Goal: Information Seeking & Learning: Find specific fact

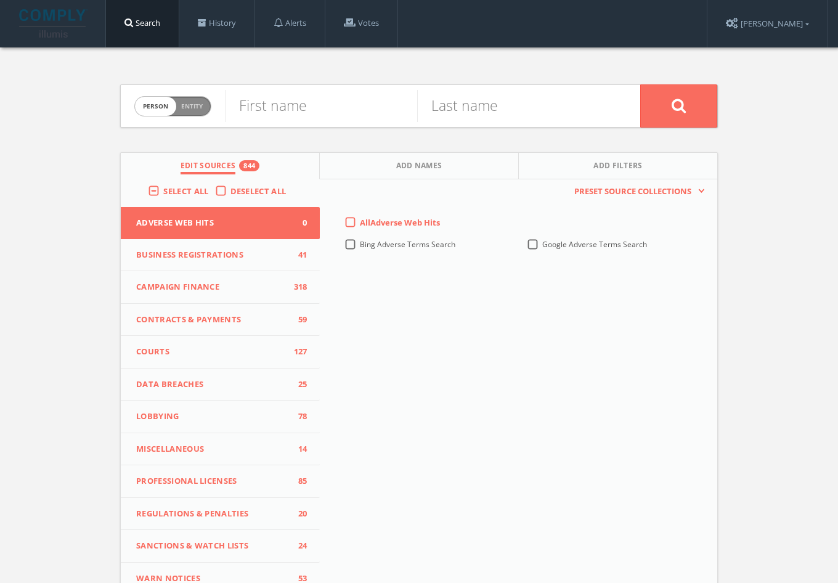
click at [230, 190] on label "Deselect All" at bounding box center [261, 191] width 62 height 12
click at [0, 0] on input "Deselect All" at bounding box center [0, 0] width 0 height 0
click at [158, 189] on div "Select All" at bounding box center [181, 190] width 67 height 11
click at [163, 190] on label "Select All" at bounding box center [188, 191] width 51 height 12
click at [0, 0] on input "Select All" at bounding box center [0, 0] width 0 height 0
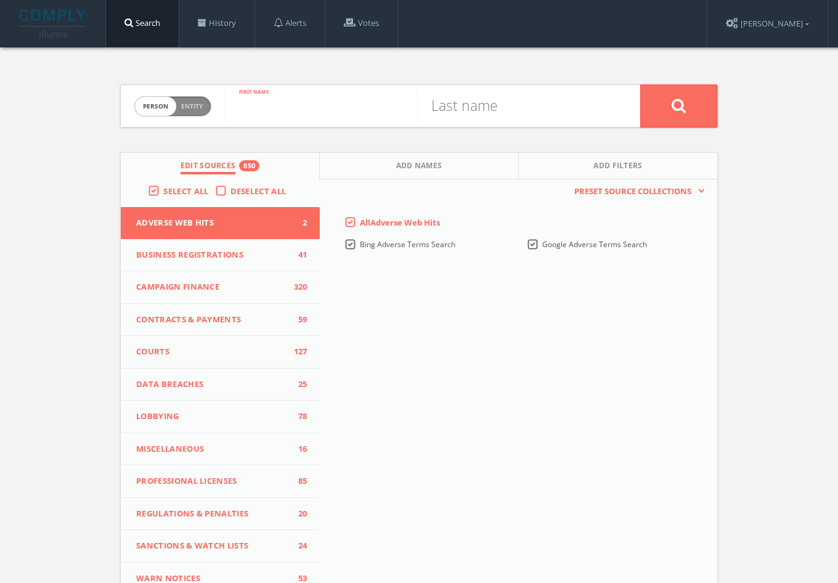
click at [299, 118] on input "text" at bounding box center [321, 106] width 192 height 32
type input "[PERSON_NAME]"
click at [438, 161] on span "Add Names" at bounding box center [419, 167] width 46 height 14
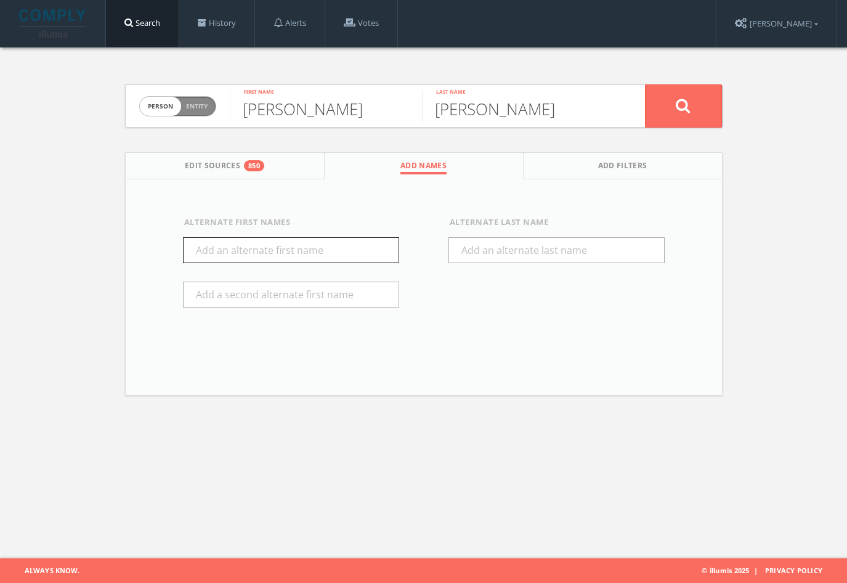
click at [301, 260] on input "text" at bounding box center [291, 250] width 216 height 26
type input "[PERSON_NAME]"
click at [628, 168] on span "Add Filters" at bounding box center [622, 167] width 49 height 14
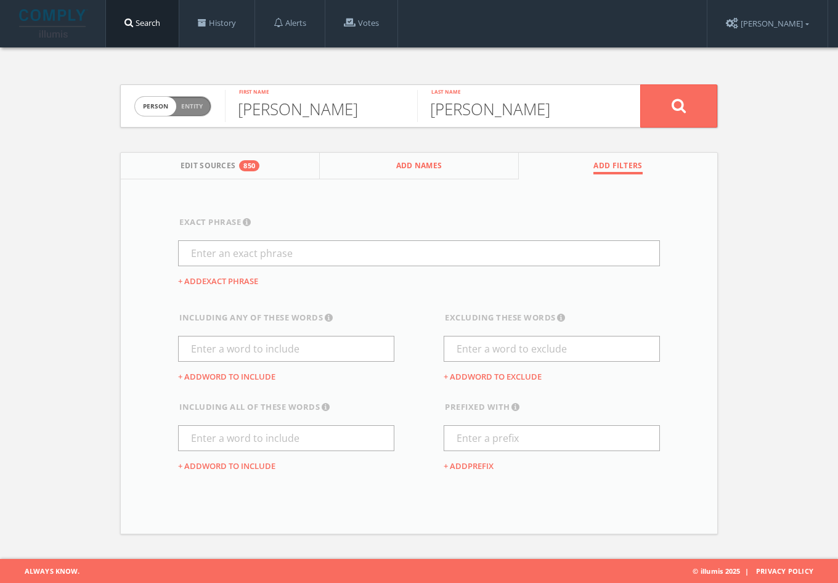
click at [423, 169] on span "Add Names" at bounding box center [419, 167] width 46 height 14
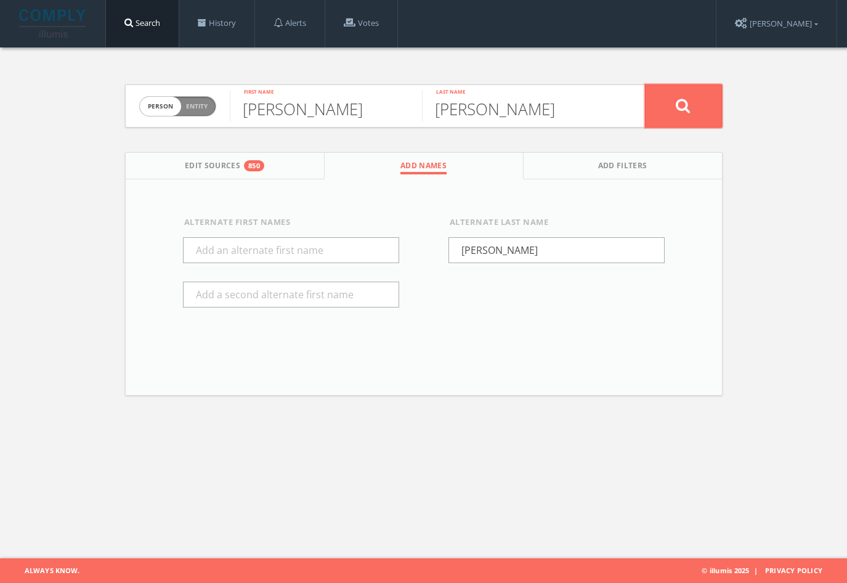
click at [706, 101] on button at bounding box center [683, 105] width 77 height 43
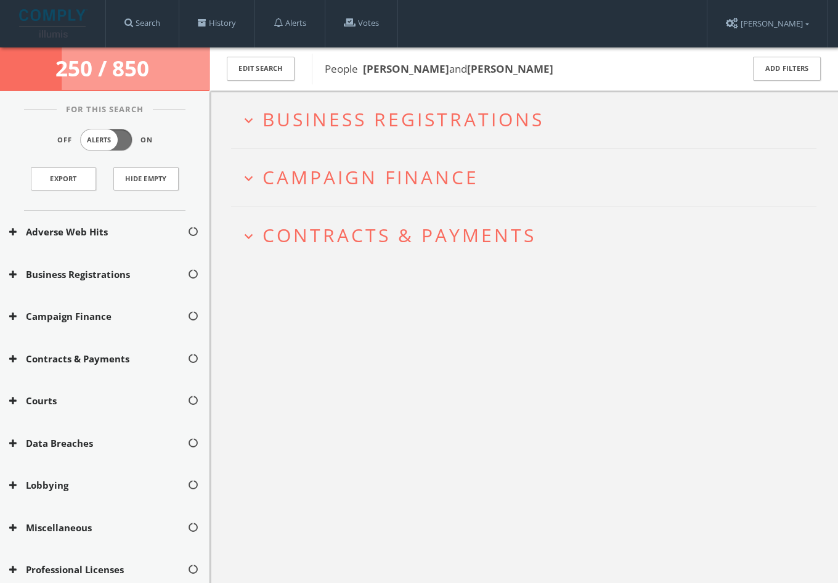
click at [115, 322] on button "Campaign Finance" at bounding box center [98, 316] width 178 height 14
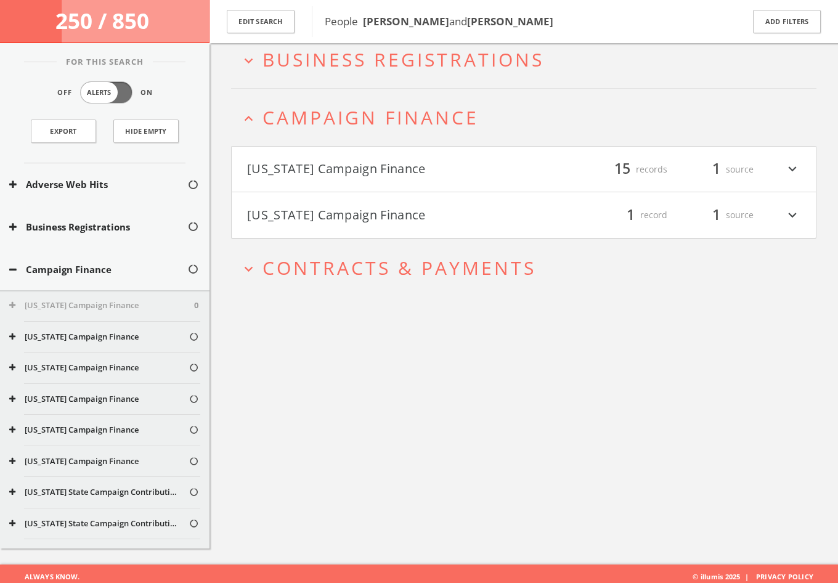
scroll to position [72, 0]
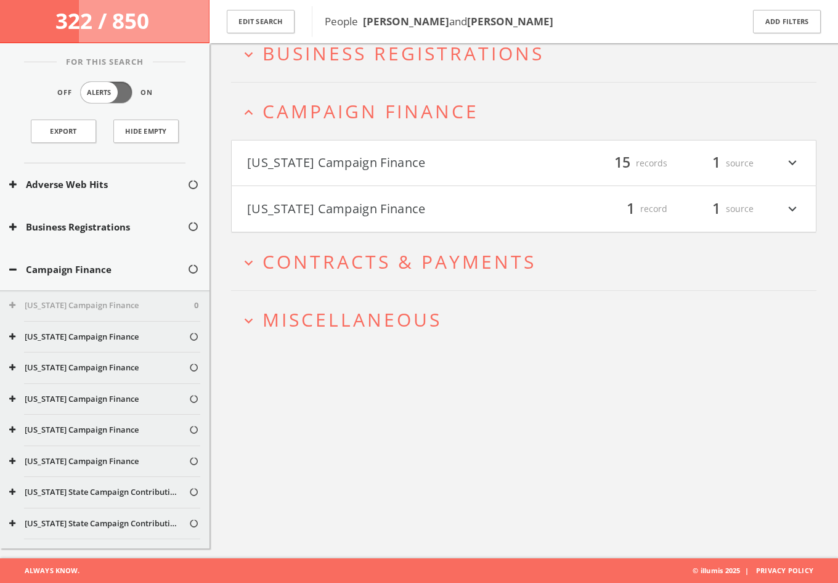
click at [89, 274] on button "Campaign Finance" at bounding box center [98, 270] width 178 height 14
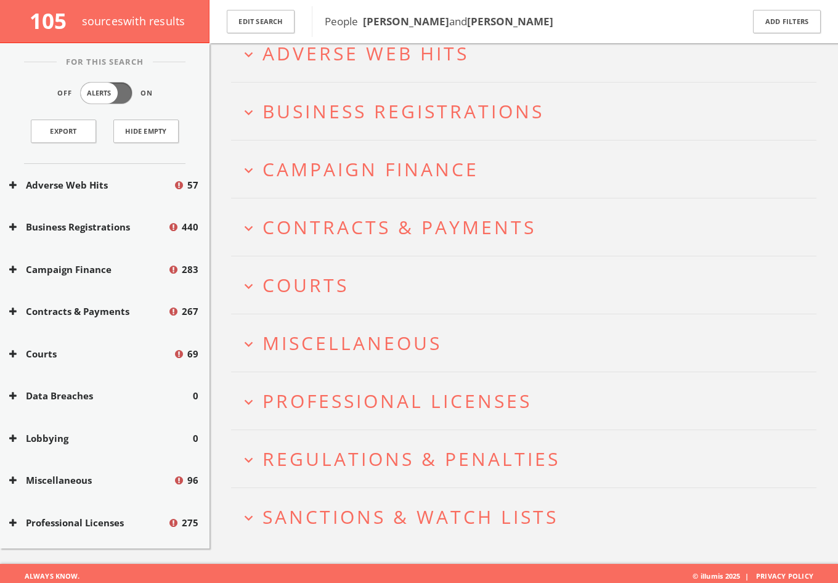
click at [606, 55] on button "expand_more Adverse Web Hits" at bounding box center [528, 53] width 576 height 20
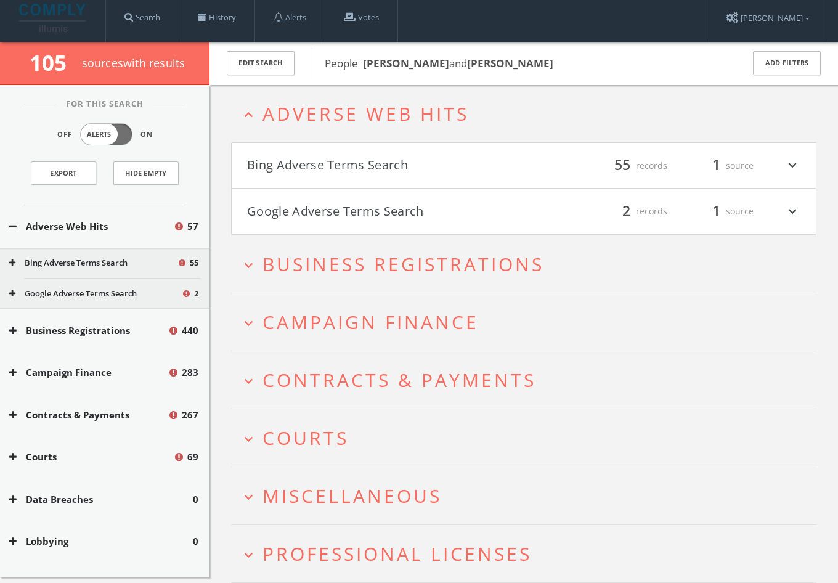
scroll to position [0, 0]
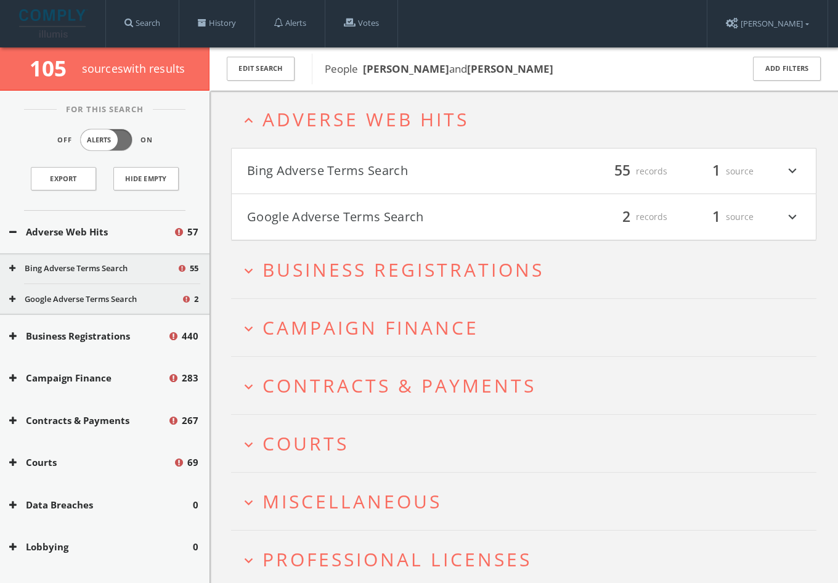
click at [467, 166] on button "Bing Adverse Terms Search" at bounding box center [385, 171] width 277 height 21
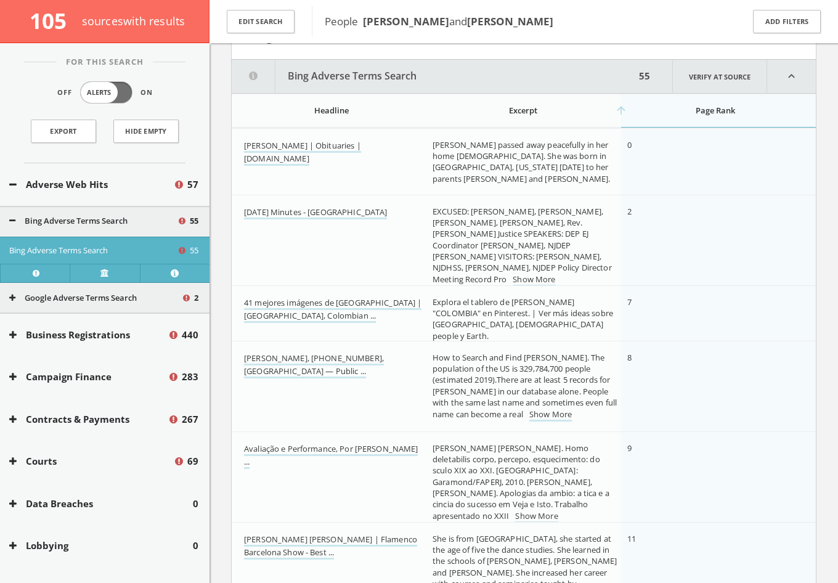
scroll to position [151, 0]
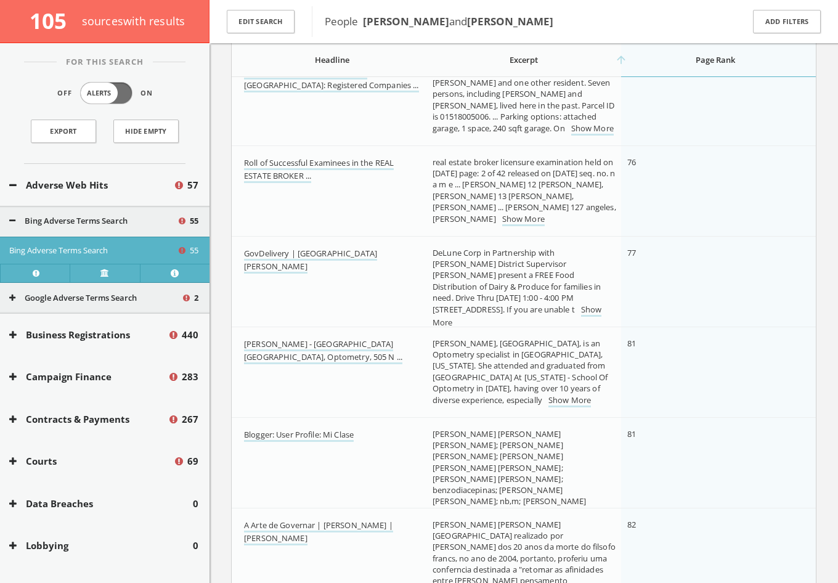
click at [60, 381] on button "Campaign Finance" at bounding box center [88, 377] width 158 height 14
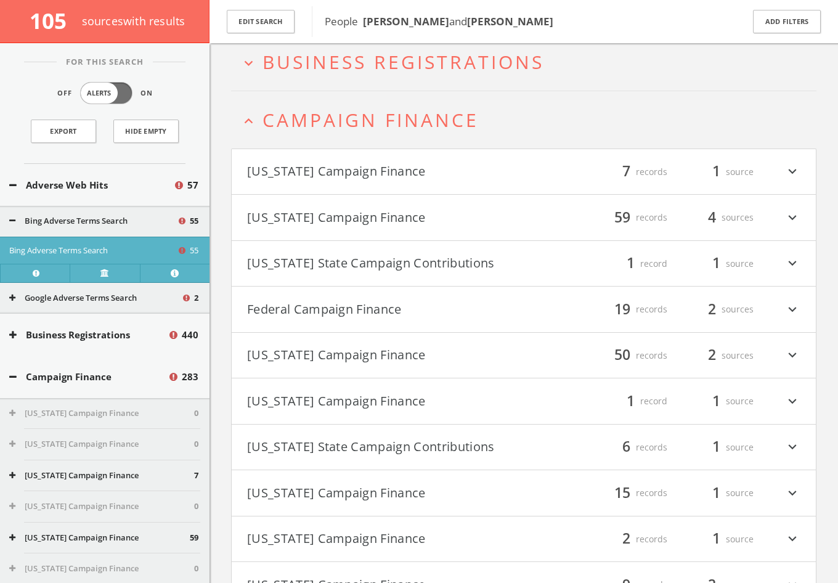
scroll to position [5273, 0]
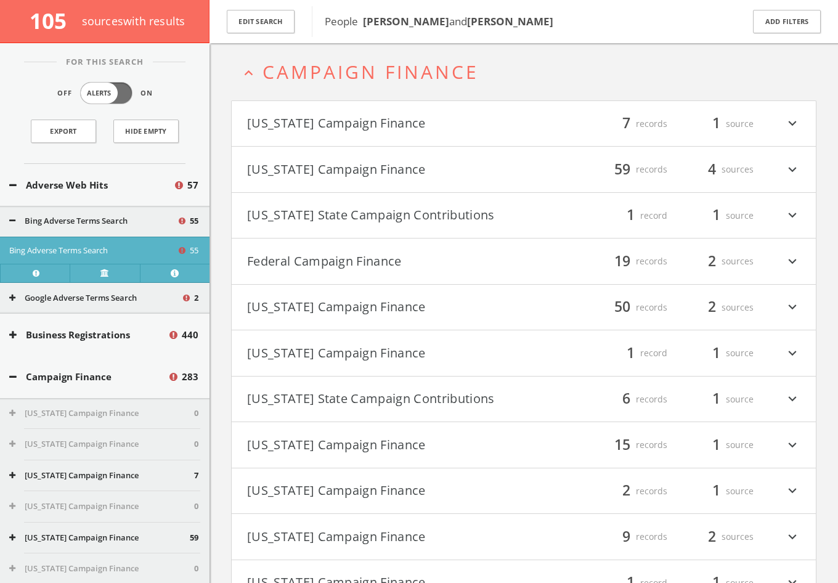
click at [430, 135] on h4 "[US_STATE] Campaign Finance filter_list 7 records 1 source expand_more" at bounding box center [524, 124] width 584 height 46
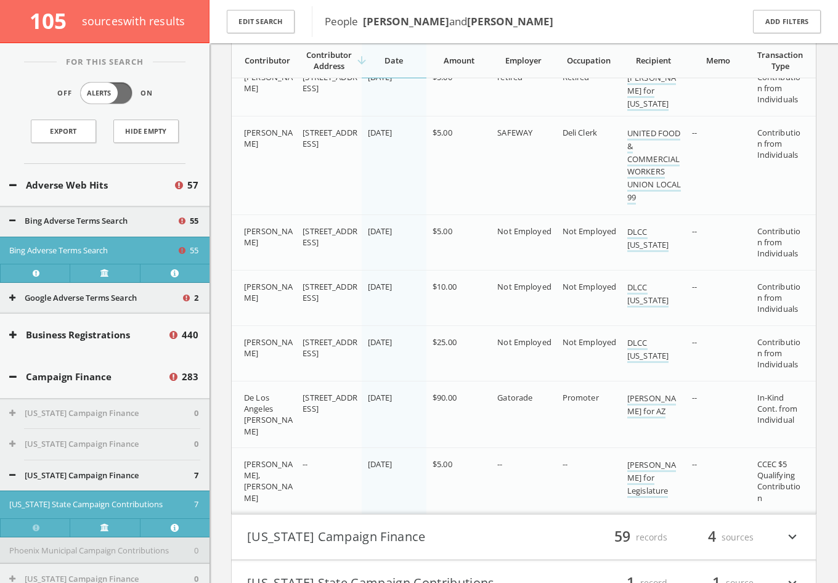
scroll to position [5561, 0]
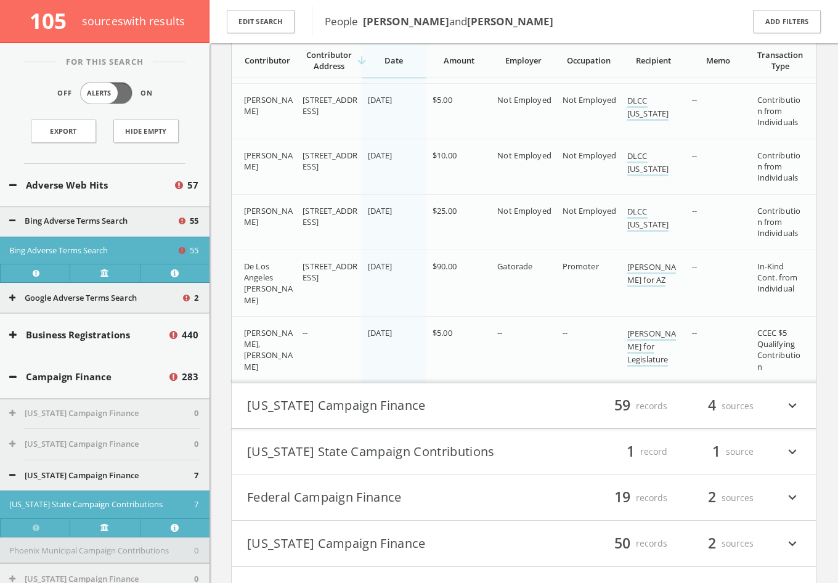
click at [391, 409] on button "[US_STATE] Campaign Finance" at bounding box center [385, 406] width 277 height 21
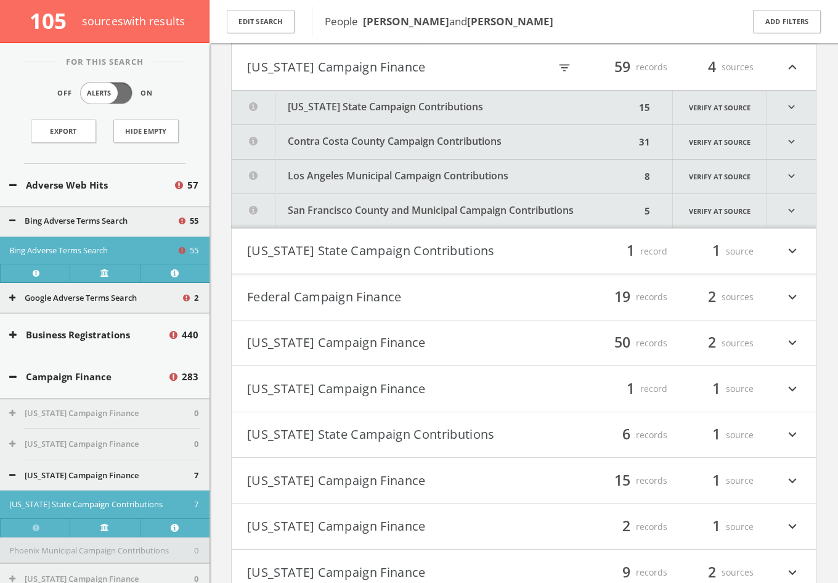
scroll to position [5901, 0]
click at [403, 112] on button "[US_STATE] State Campaign Contributions" at bounding box center [434, 107] width 404 height 34
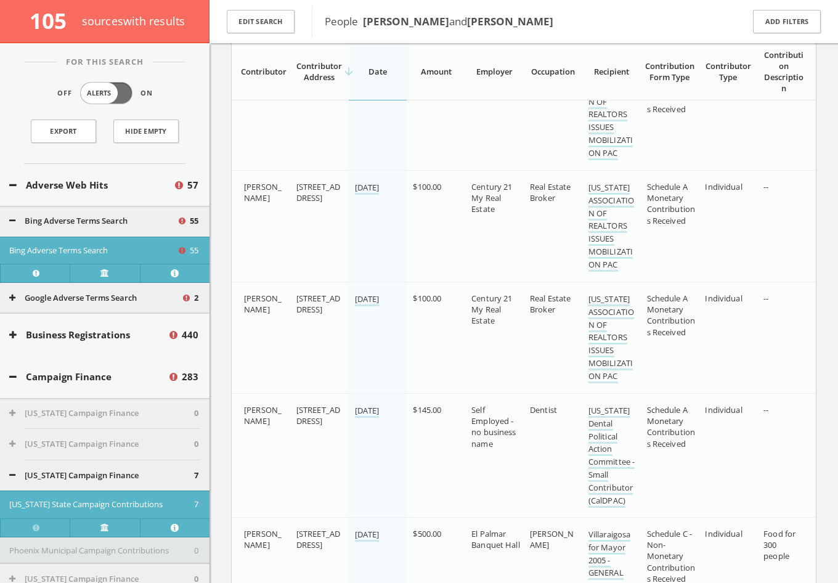
scroll to position [7364, 0]
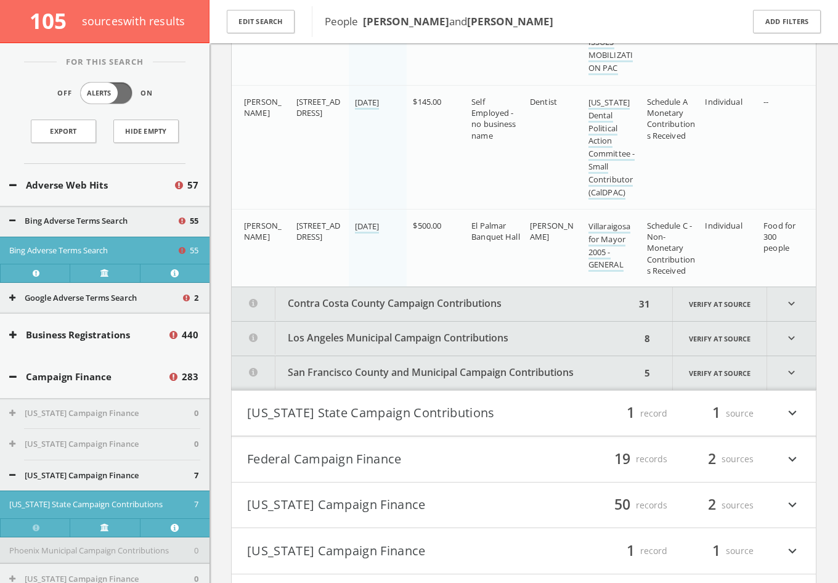
click at [354, 308] on button "Contra Costa County Campaign Contributions" at bounding box center [434, 304] width 404 height 34
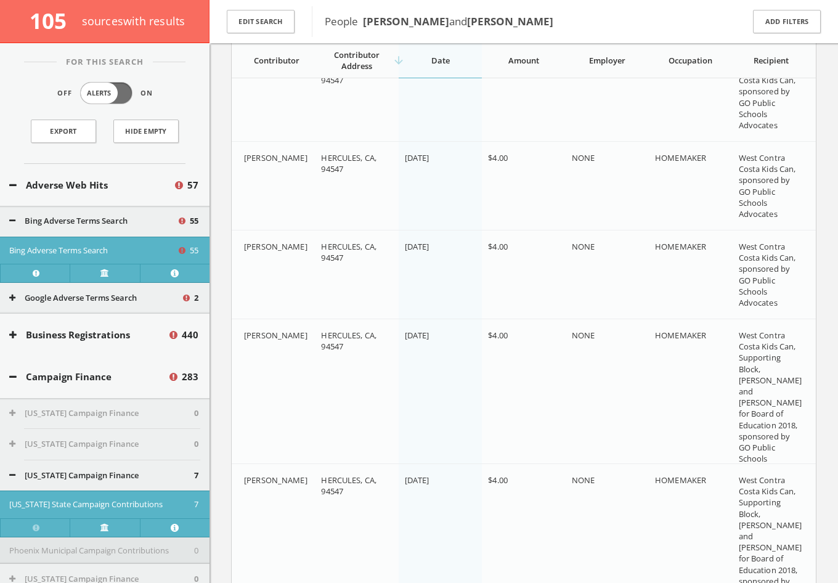
scroll to position [10381, 0]
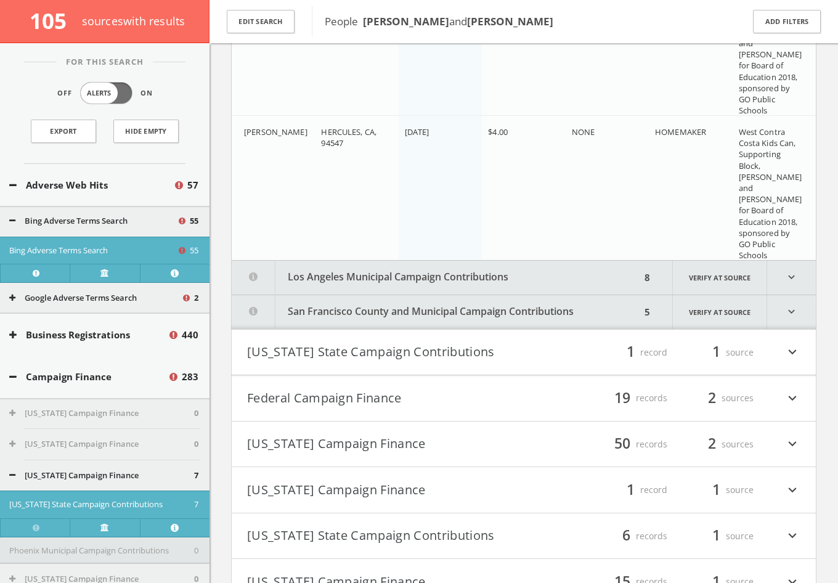
click at [356, 396] on button "Federal Campaign Finance" at bounding box center [385, 398] width 277 height 21
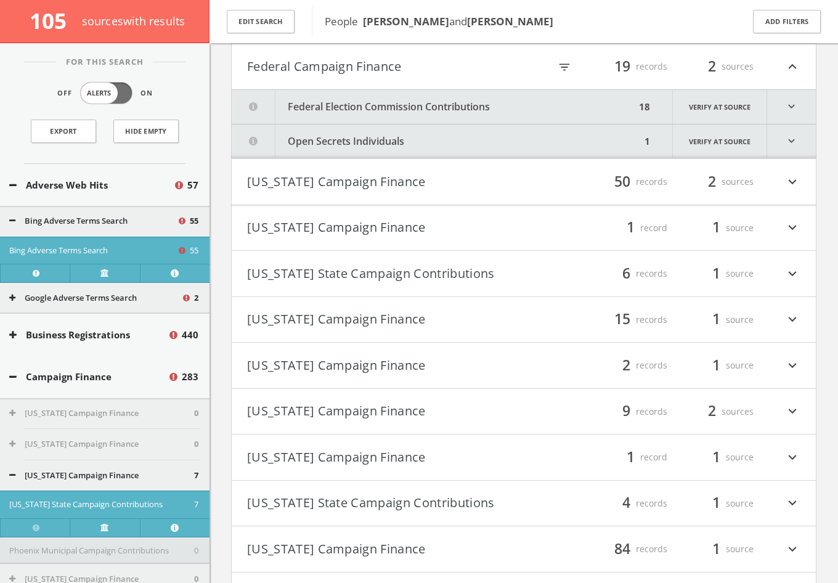
click at [362, 111] on button "Federal Election Commission Contributions" at bounding box center [434, 107] width 404 height 34
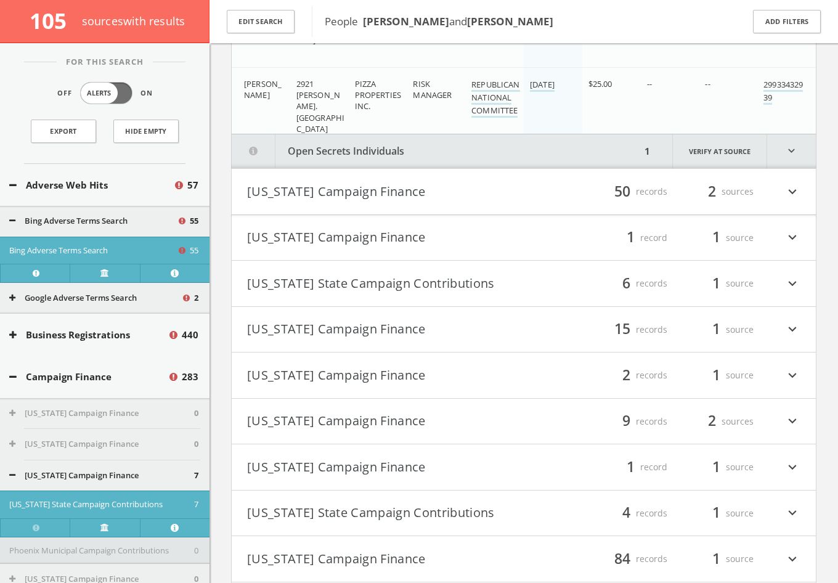
scroll to position [12237, 0]
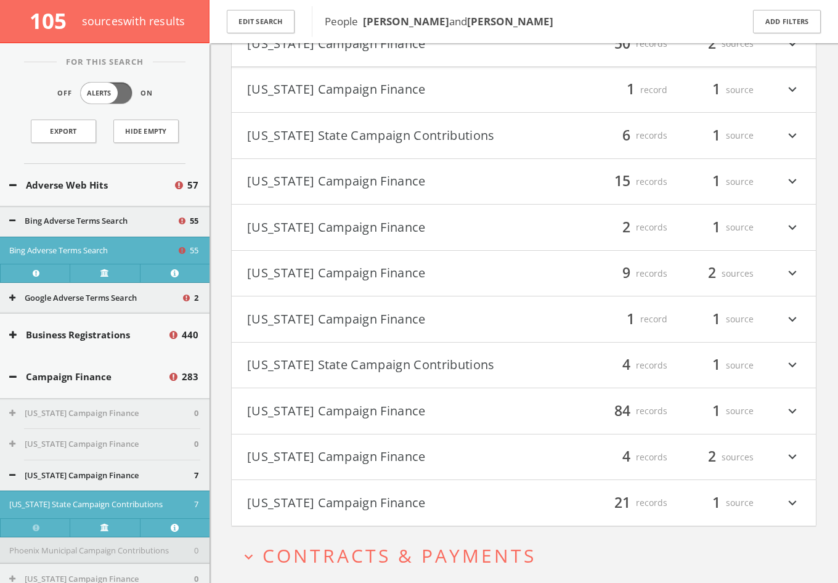
click at [344, 425] on h4 "[US_STATE] Campaign Finance filter_list 84 records 1 source expand_more" at bounding box center [524, 411] width 584 height 46
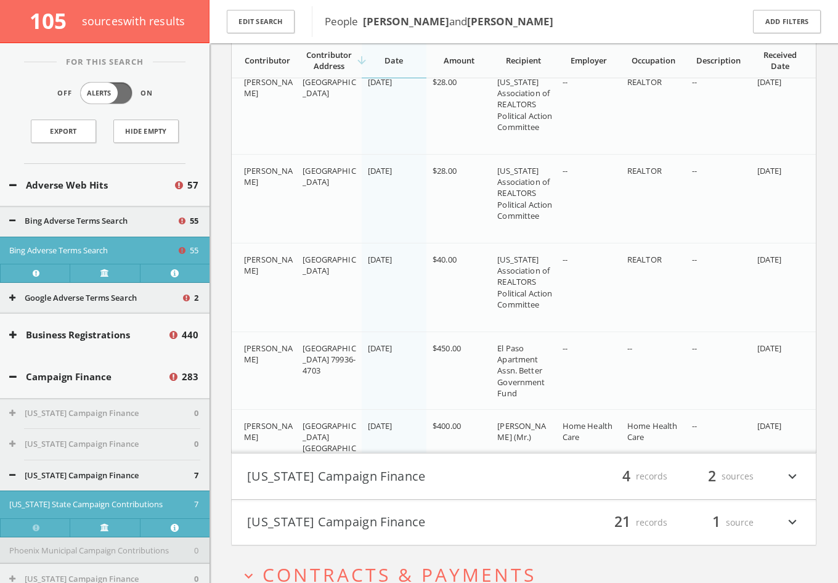
scroll to position [16818, 0]
